Goal: Task Accomplishment & Management: Manage account settings

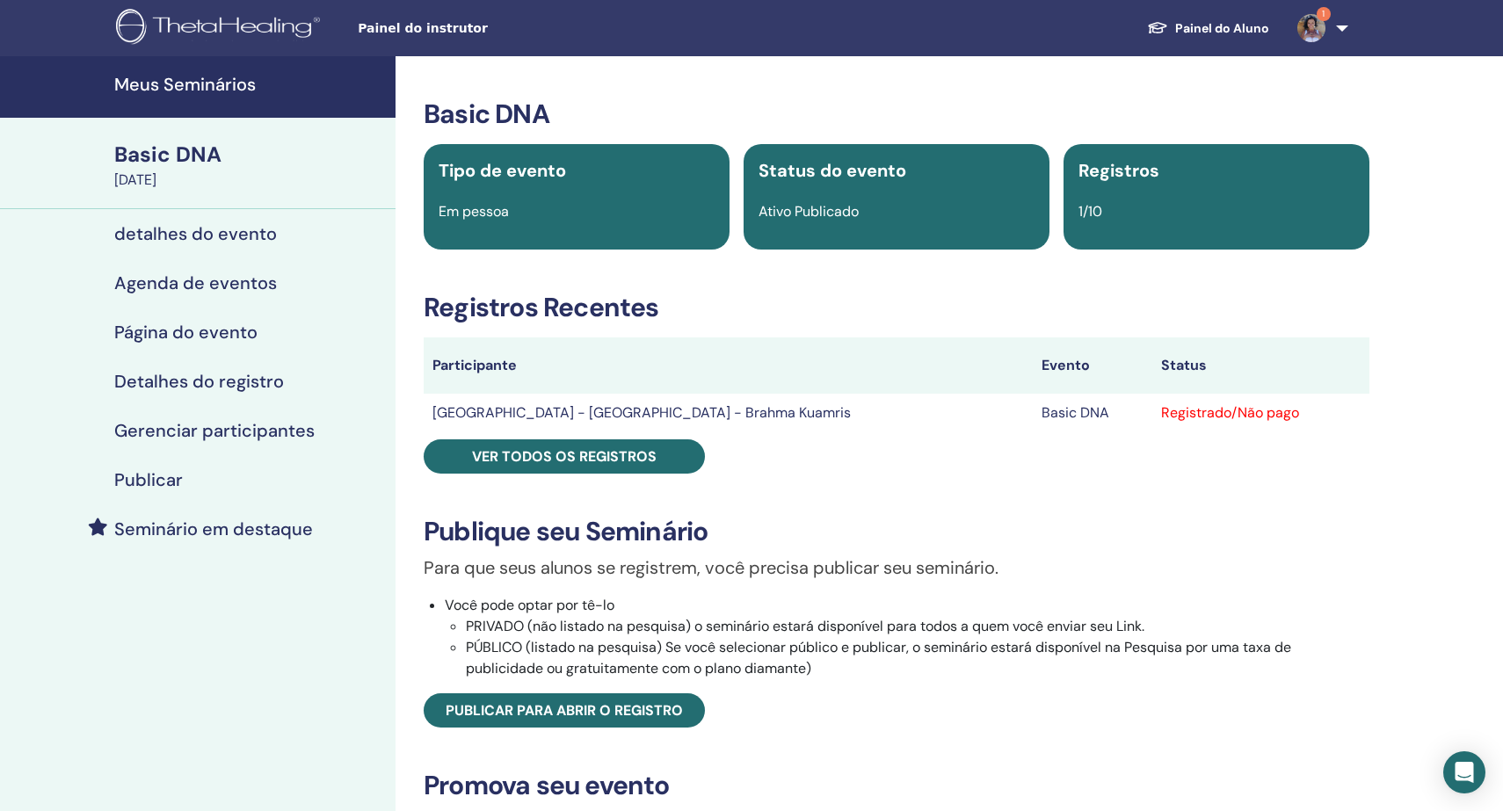
click at [1318, 25] on img at bounding box center [1312, 28] width 28 height 28
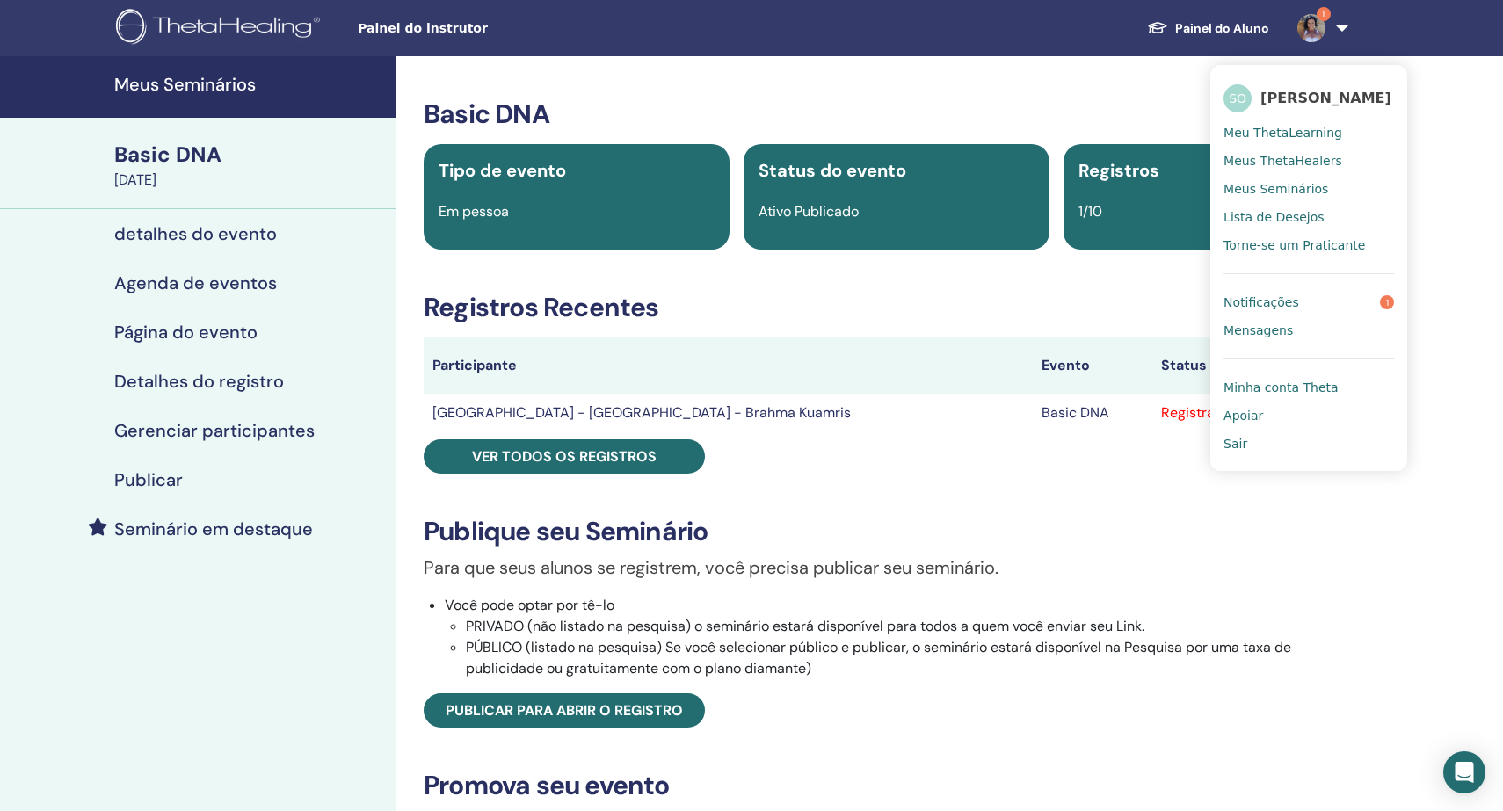
click at [1276, 296] on span "Notificações" at bounding box center [1262, 303] width 76 height 16
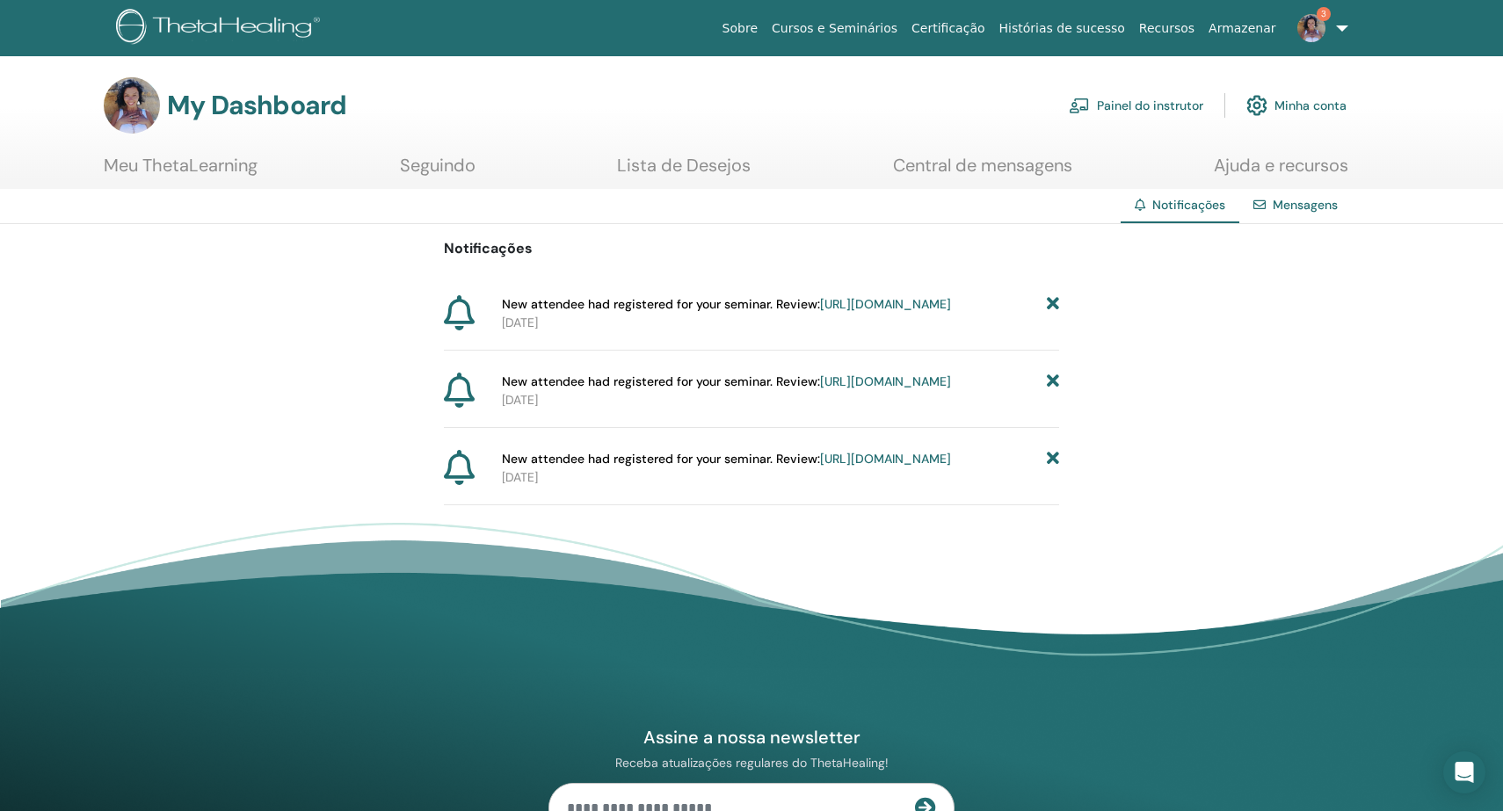
click at [1051, 302] on icon at bounding box center [1053, 304] width 12 height 18
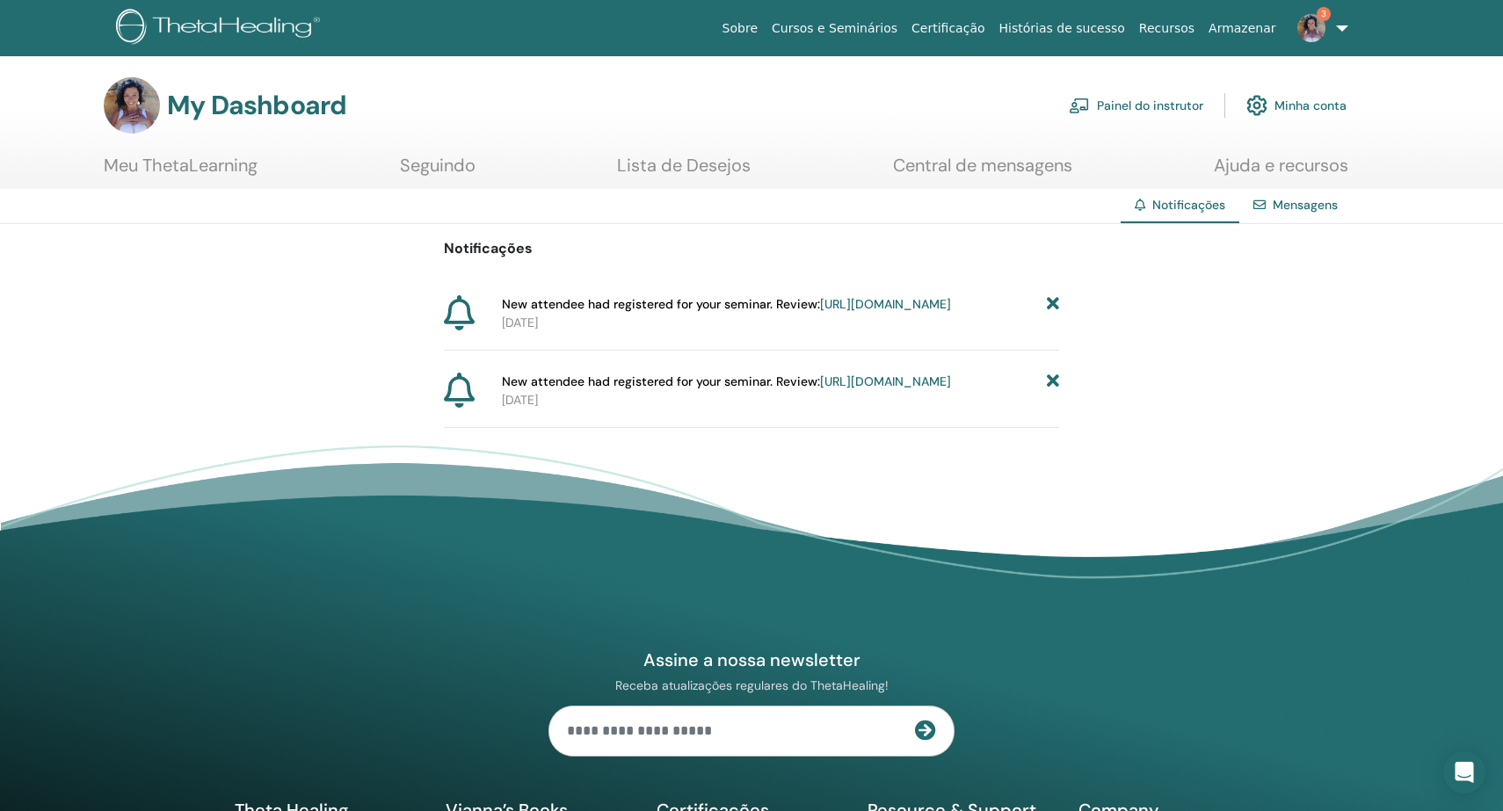
click at [1051, 302] on icon at bounding box center [1053, 304] width 12 height 18
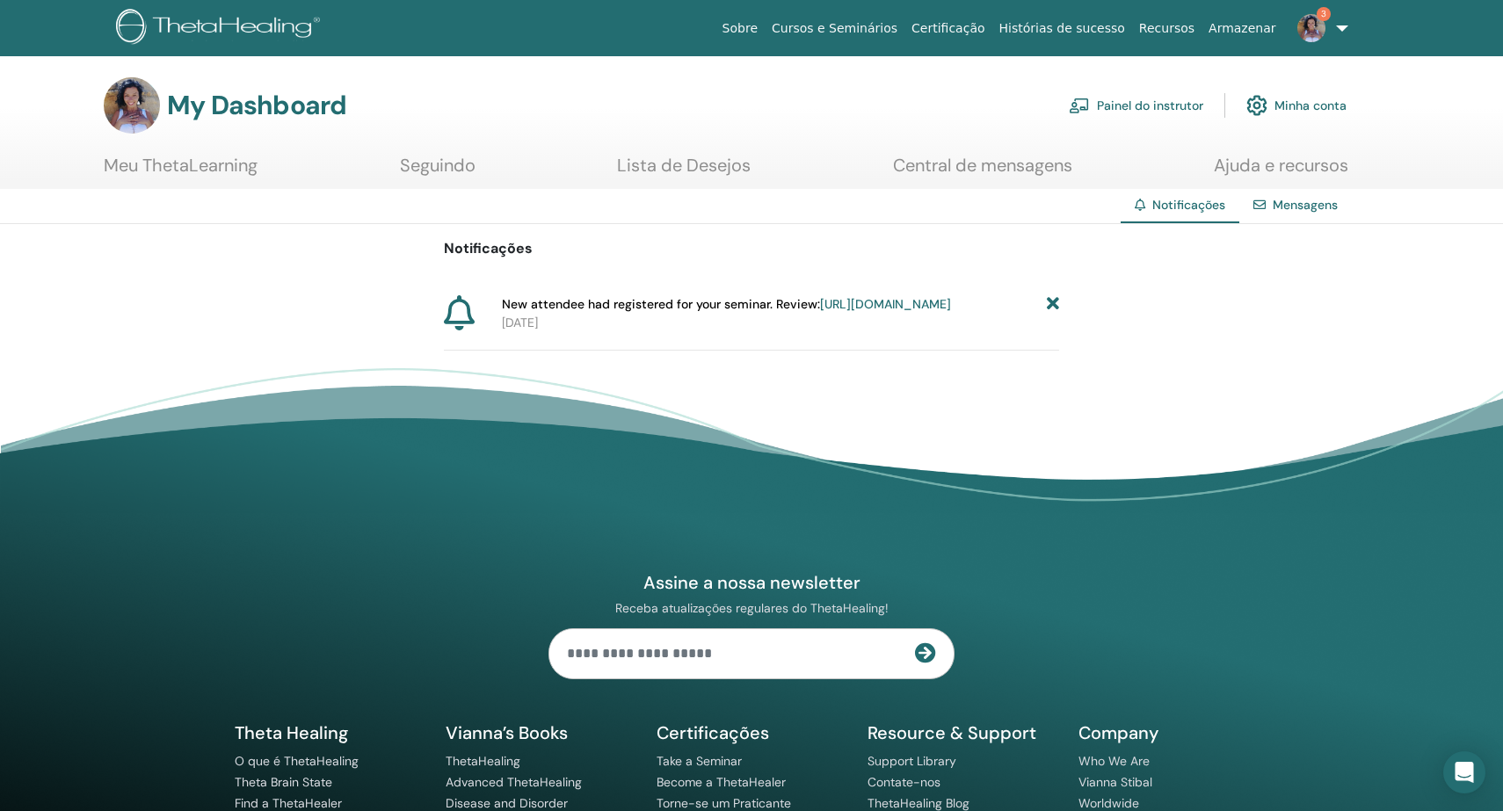
click at [1051, 302] on icon at bounding box center [1053, 304] width 12 height 18
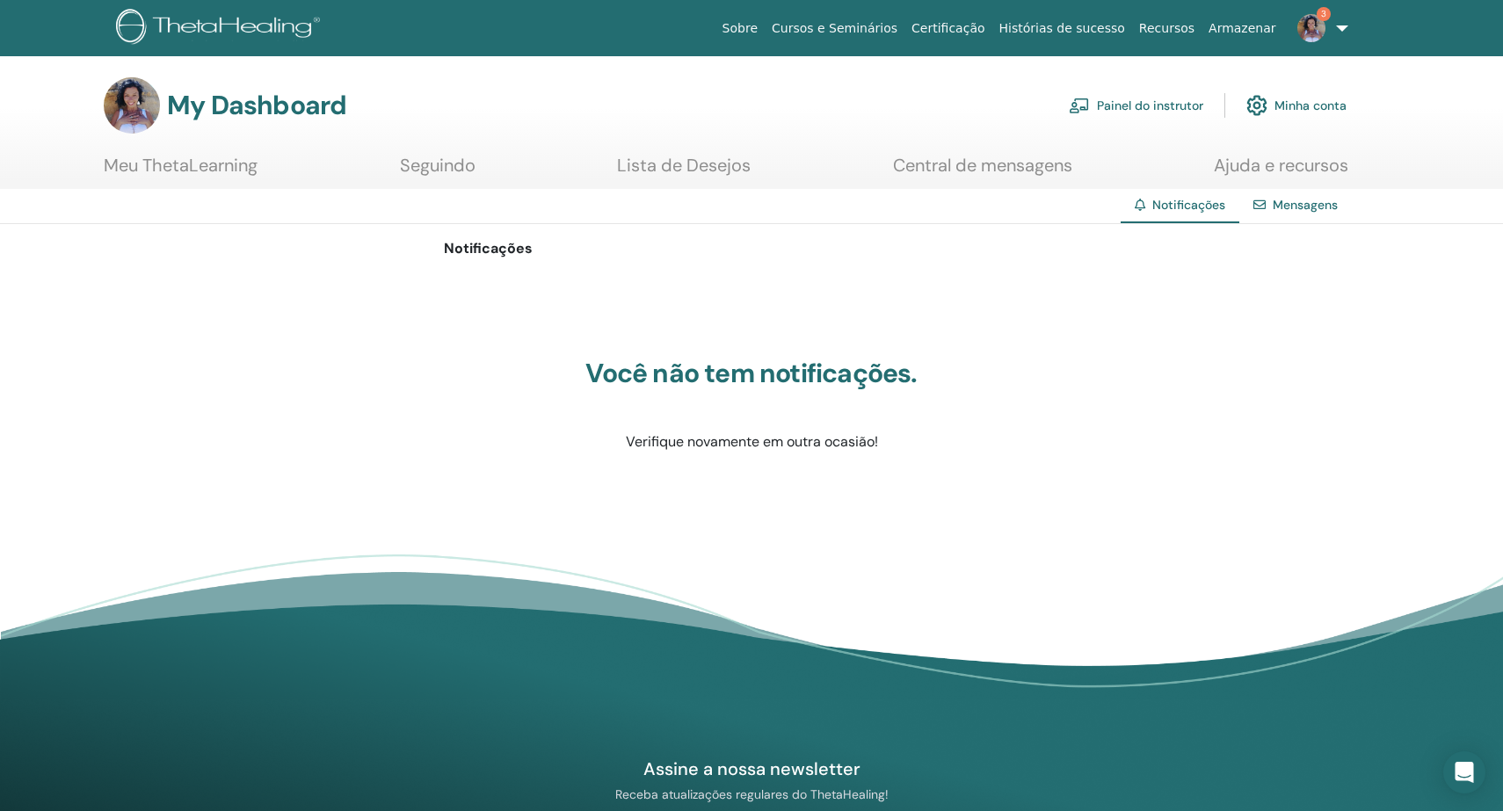
click at [1136, 375] on div "Notificações Você não tem notificações. Verifique novamente em outra ocasião!" at bounding box center [751, 380] width 1503 height 313
click at [1131, 107] on link "Painel do instrutor" at bounding box center [1136, 105] width 135 height 39
